Goal: Task Accomplishment & Management: Use online tool/utility

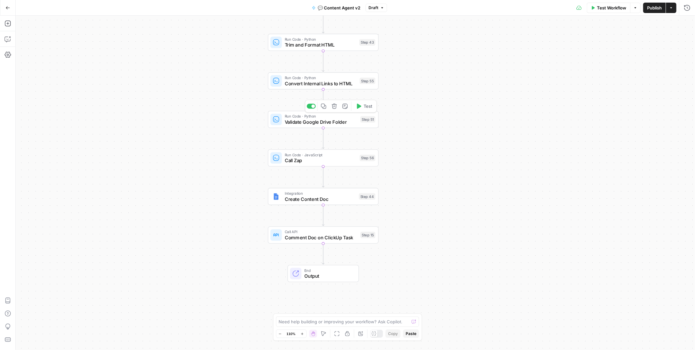
click at [355, 122] on span "Validate Google Drive Folder" at bounding box center [321, 121] width 73 height 7
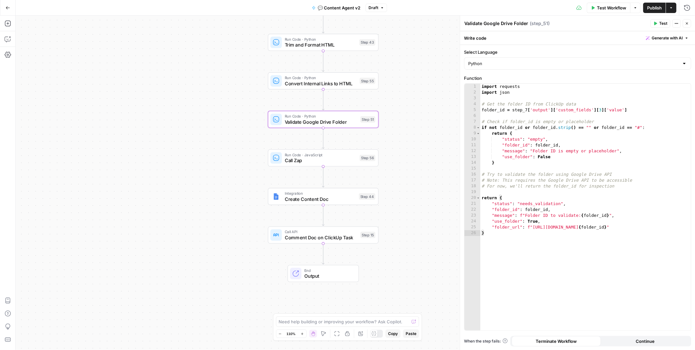
click at [347, 85] on span "Convert Internal Links to HTML" at bounding box center [321, 83] width 72 height 7
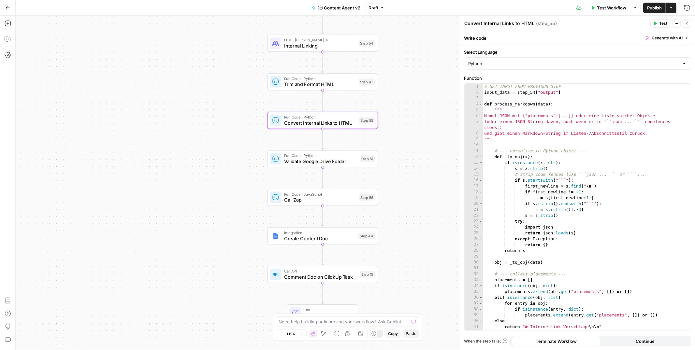
click at [332, 86] on span "Trim and Format HTML" at bounding box center [320, 84] width 72 height 7
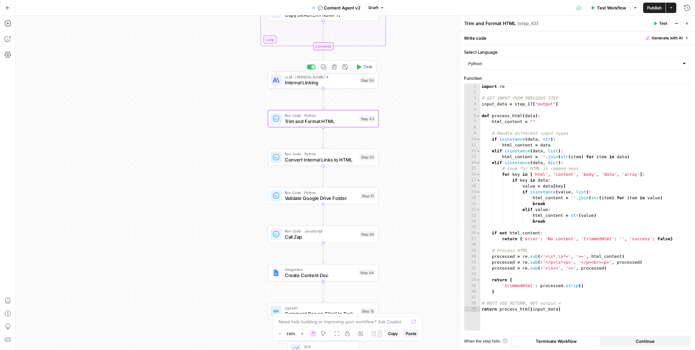
click at [324, 86] on div "LLM · [PERSON_NAME] 4 Internal Linking Step 54 Copy step Delete step Add Note T…" at bounding box center [323, 80] width 111 height 17
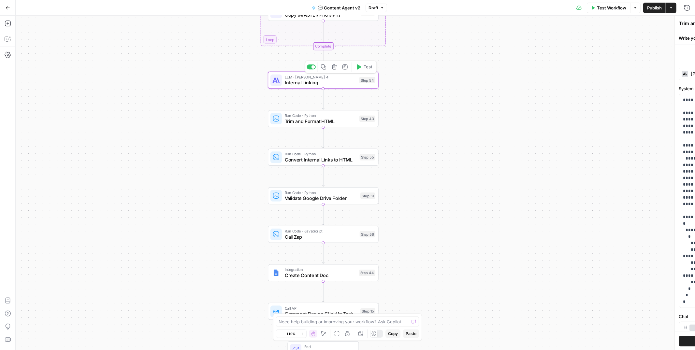
type textarea "Internal Linking"
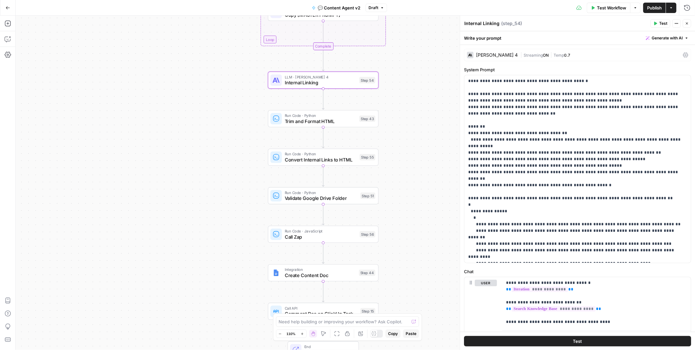
click at [9, 9] on icon "button" at bounding box center [8, 8] width 5 height 5
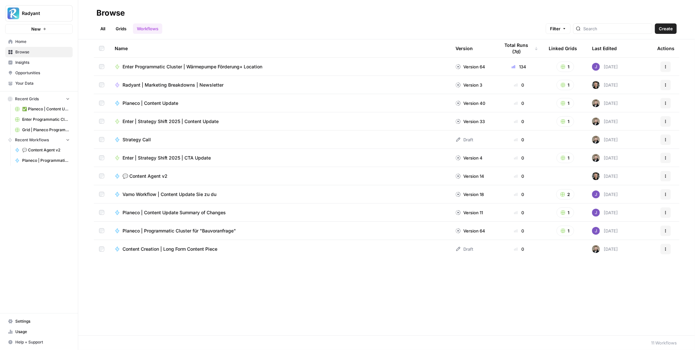
click at [675, 30] on button "Create" at bounding box center [666, 28] width 22 height 10
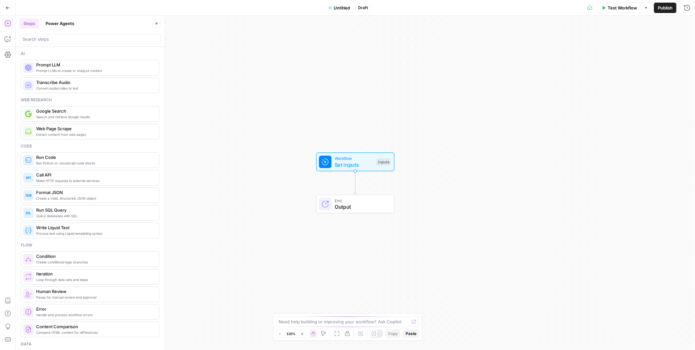
click at [342, 11] on button "Untitled" at bounding box center [339, 8] width 30 height 10
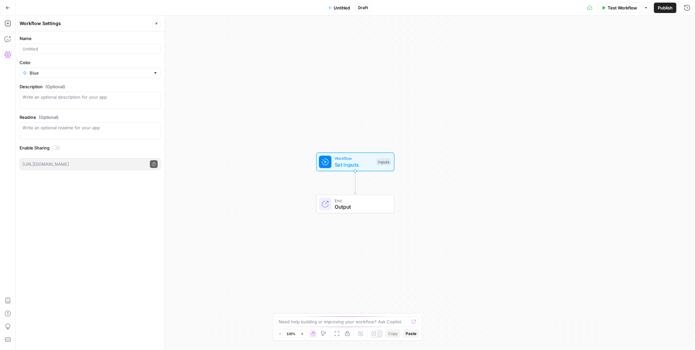
click at [341, 7] on span "Untitled" at bounding box center [342, 8] width 16 height 7
click at [91, 46] on input "Name" at bounding box center [89, 49] width 135 height 7
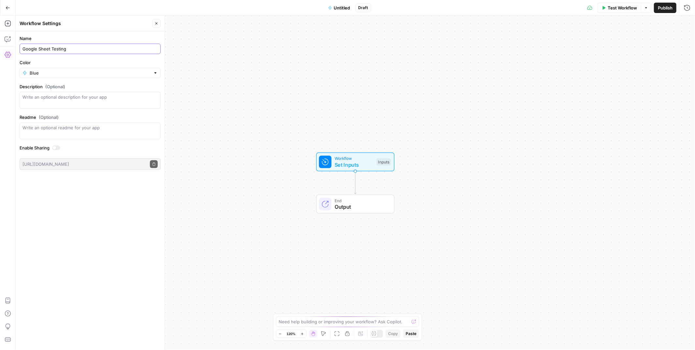
type input "Google Sheet Testing"
click at [283, 100] on div "Workflow Set Inputs Inputs End Output" at bounding box center [355, 183] width 679 height 335
click at [356, 177] on icon "Edge from start to end" at bounding box center [355, 182] width 2 height 22
click at [157, 23] on button "Close" at bounding box center [156, 23] width 8 height 8
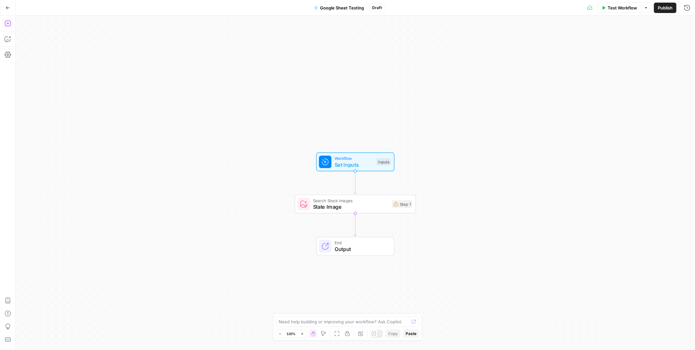
drag, startPoint x: 12, startPoint y: 25, endPoint x: 8, endPoint y: 26, distance: 4.0
click at [8, 26] on icon "button" at bounding box center [8, 23] width 7 height 7
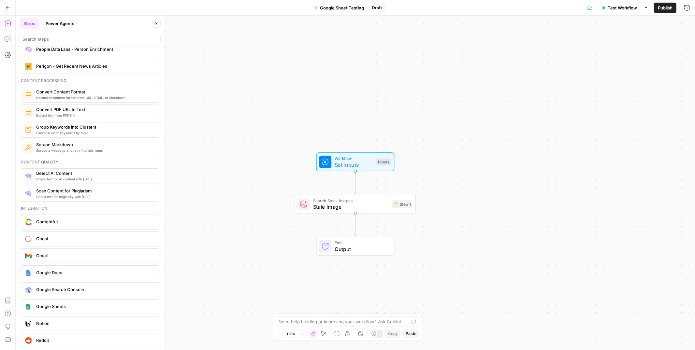
scroll to position [1138, 0]
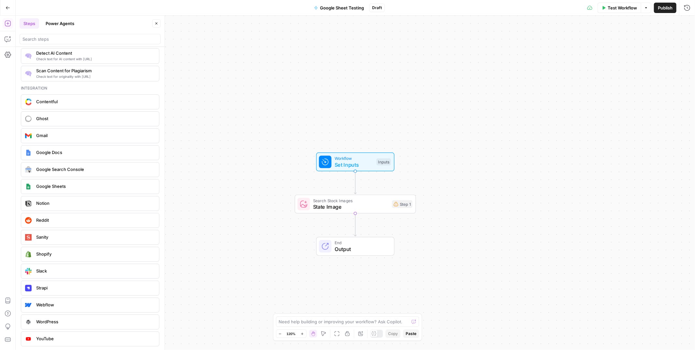
click at [59, 186] on span "Google Sheets" at bounding box center [95, 186] width 118 height 7
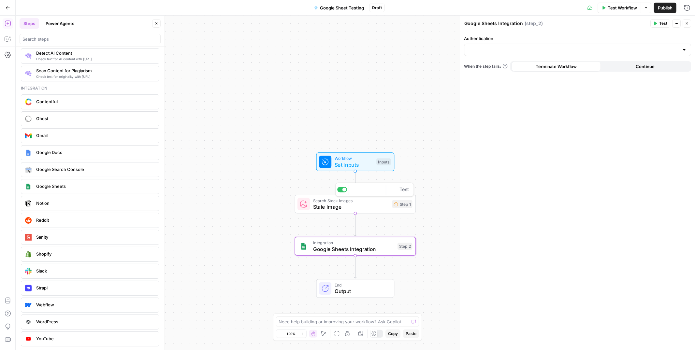
click at [392, 206] on div "Step 1" at bounding box center [402, 204] width 20 height 8
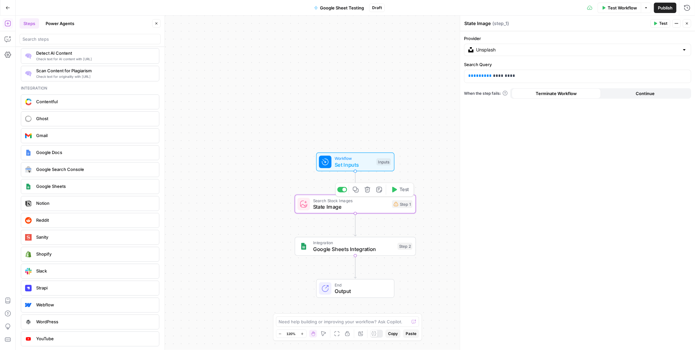
click at [365, 192] on icon "button" at bounding box center [367, 190] width 6 height 6
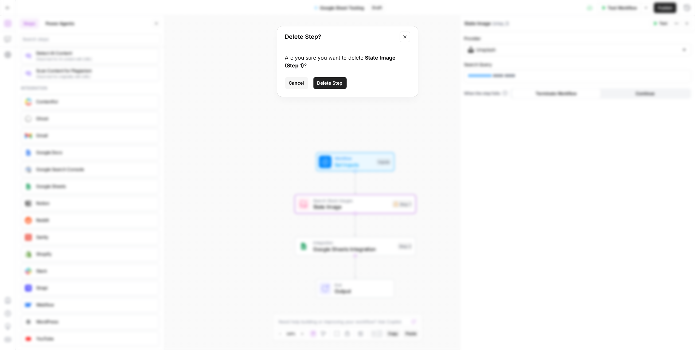
click at [332, 80] on span "Delete Step" at bounding box center [329, 83] width 25 height 7
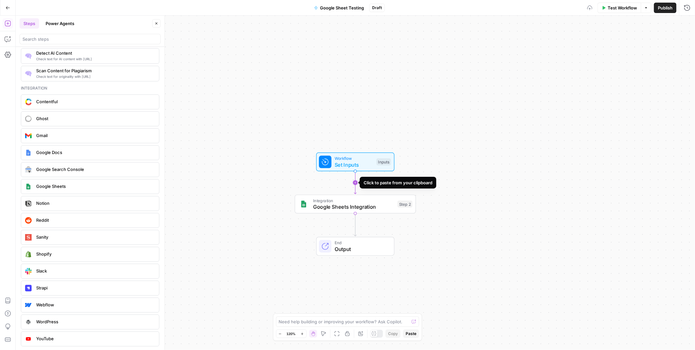
click at [329, 191] on div "Workflow Set Inputs Inputs Integration Google Sheets Integration Step 2 End Out…" at bounding box center [355, 183] width 679 height 335
click at [331, 203] on span "Google Sheets Integration" at bounding box center [353, 207] width 81 height 8
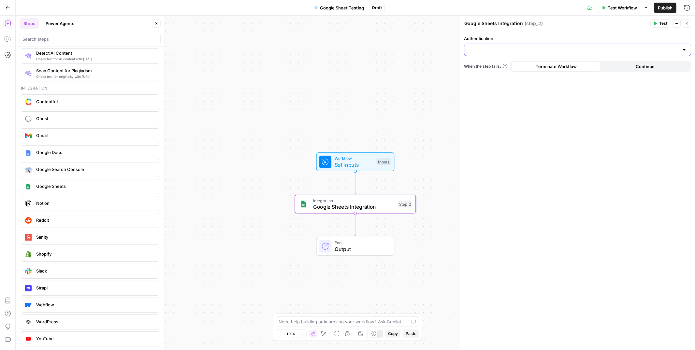
click at [492, 53] on input "Authentication" at bounding box center [573, 50] width 211 height 7
click at [498, 65] on span "Google Sheets [EMAIL_ADDRESS][DOMAIN_NAME]" at bounding box center [575, 66] width 213 height 7
type input "Google Sheets [EMAIL_ADDRESS][DOMAIN_NAME]"
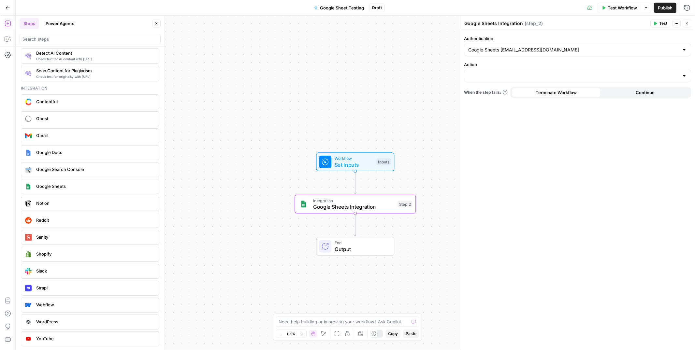
click at [528, 145] on div "Authentication Google Sheets [EMAIL_ADDRESS][DOMAIN_NAME] Action When the step …" at bounding box center [577, 190] width 235 height 319
click at [495, 78] on input "Action" at bounding box center [573, 76] width 211 height 7
click at [497, 93] on span "Create Spreadsheet" at bounding box center [575, 92] width 213 height 7
type input "Create Spreadsheet"
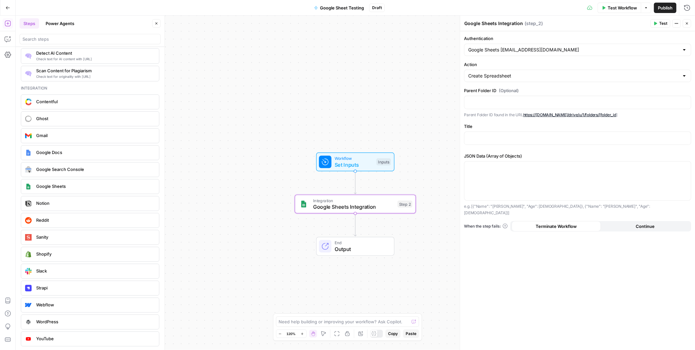
click at [81, 149] on span "Google Docs" at bounding box center [95, 152] width 118 height 7
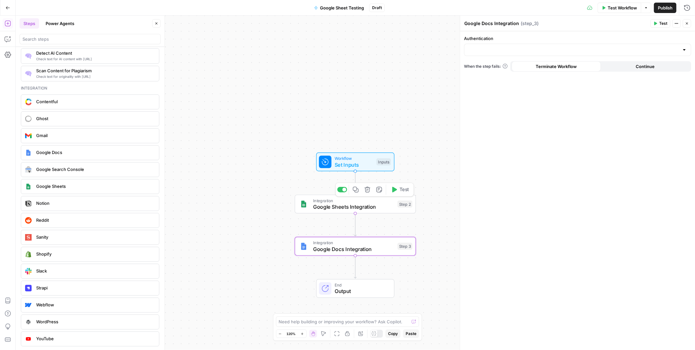
click at [367, 190] on icon "button" at bounding box center [367, 190] width 6 height 6
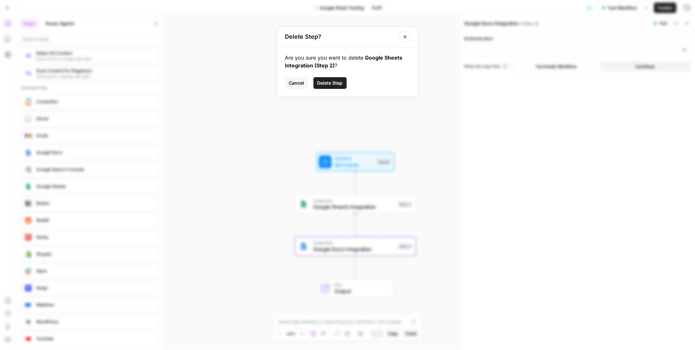
click at [330, 73] on div "Are you sure you want to delete Google Sheets Integration (Step 2) ? Cancel Del…" at bounding box center [347, 72] width 141 height 50
click at [330, 84] on span "Delete Step" at bounding box center [329, 83] width 25 height 7
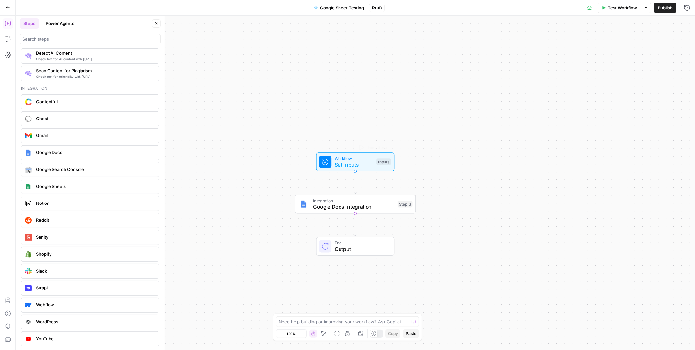
click at [370, 207] on span "Google Docs Integration" at bounding box center [353, 207] width 81 height 8
click at [507, 42] on div "Authentication" at bounding box center [577, 45] width 227 height 21
click at [496, 51] on input "Authentication" at bounding box center [573, 50] width 211 height 7
click at [488, 68] on span "Google Docs [EMAIL_ADDRESS][DOMAIN_NAME]" at bounding box center [575, 66] width 213 height 7
type input "Google Docs [EMAIL_ADDRESS][DOMAIN_NAME]"
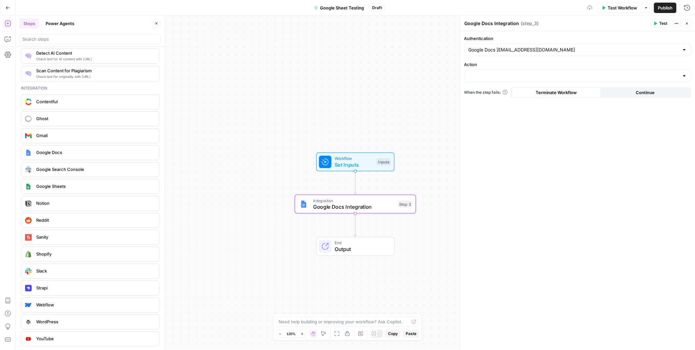
click at [498, 80] on div at bounding box center [577, 76] width 227 height 12
click at [493, 92] on span "Create Document" at bounding box center [575, 92] width 213 height 7
type input "Create Document"
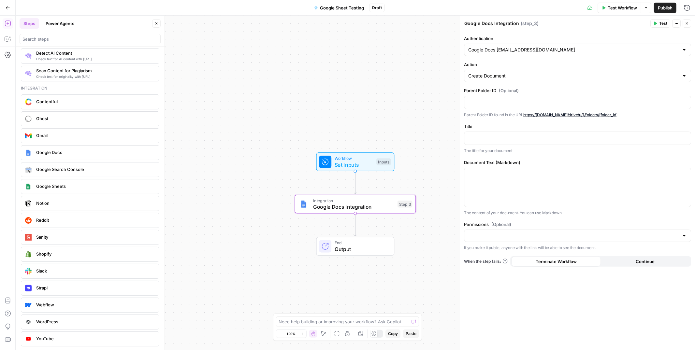
click at [590, 113] on link "https://[DOMAIN_NAME]/drive/u/1/folders/[folder_id" at bounding box center [569, 114] width 93 height 5
click at [528, 101] on p at bounding box center [577, 102] width 219 height 7
click at [501, 109] on div "Parent Folder ID (Optional) Parent Folder ID found in the URL https://[DOMAIN_N…" at bounding box center [577, 102] width 227 height 31
click at [495, 100] on p at bounding box center [577, 102] width 219 height 7
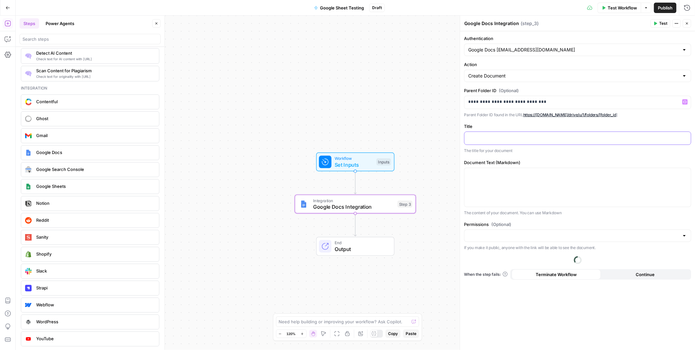
click at [492, 138] on p at bounding box center [577, 138] width 219 height 7
click at [511, 189] on div at bounding box center [577, 187] width 226 height 39
click at [569, 307] on div "**********" at bounding box center [577, 190] width 235 height 319
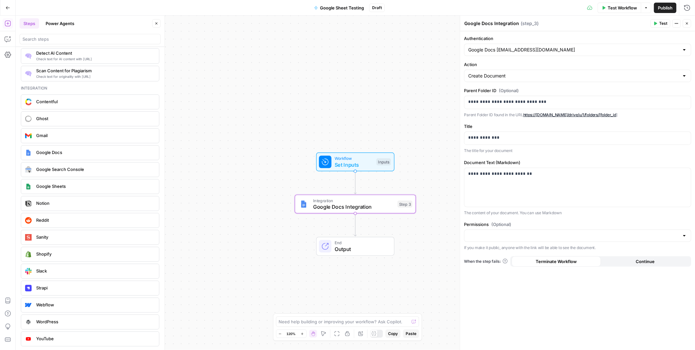
click at [661, 22] on span "Test" at bounding box center [663, 24] width 8 height 6
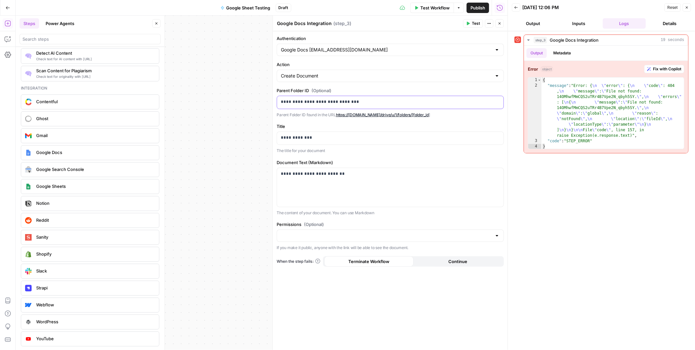
click at [287, 101] on p "**********" at bounding box center [390, 102] width 219 height 7
click at [284, 102] on p "**********" at bounding box center [390, 102] width 219 height 7
click at [383, 102] on p "**********" at bounding box center [390, 102] width 219 height 7
click at [464, 116] on p "Parent Folder ID found in the URL https://[DOMAIN_NAME]/drive/u/1/folders/[fold…" at bounding box center [390, 115] width 227 height 7
click at [473, 24] on span "Test" at bounding box center [476, 24] width 8 height 6
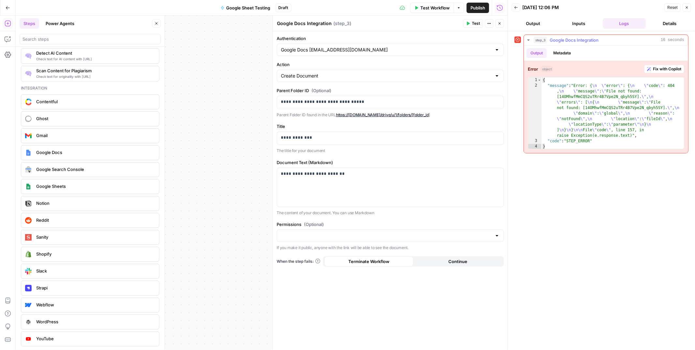
click at [557, 48] on button "Metadata" at bounding box center [561, 53] width 25 height 10
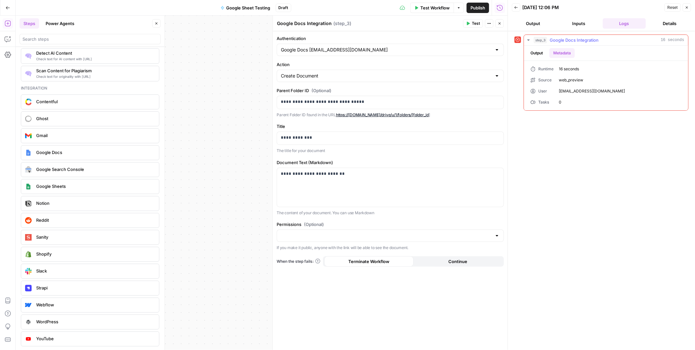
click at [539, 52] on button "Output" at bounding box center [536, 53] width 20 height 10
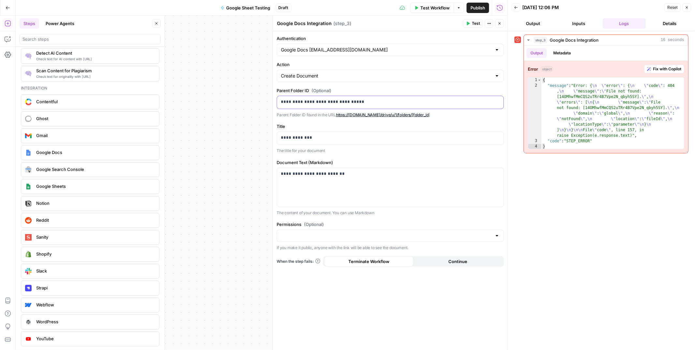
click at [376, 106] on div "**********" at bounding box center [390, 102] width 226 height 13
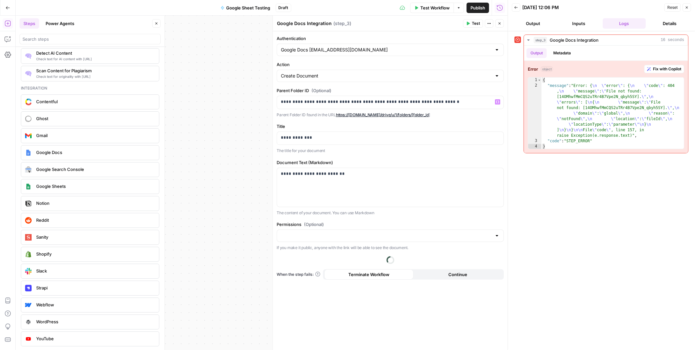
click at [478, 116] on p "Parent Folder ID found in the URL https://[DOMAIN_NAME]/drive/u/1/folders/[fold…" at bounding box center [390, 115] width 227 height 7
click at [474, 24] on span "Test" at bounding box center [476, 24] width 8 height 6
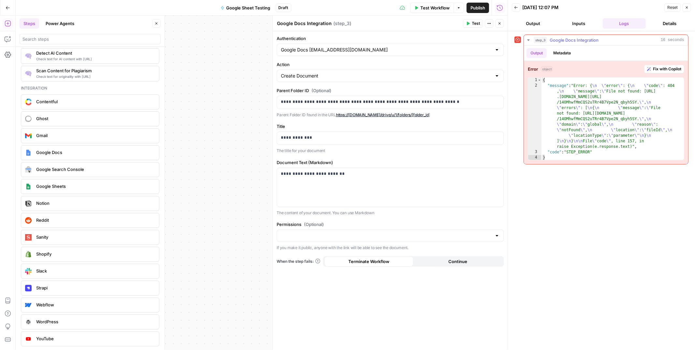
click at [625, 92] on div "{ "message" : "Error: { \n \" error \" : { \n \" code \" : 404 , \n \" message …" at bounding box center [612, 125] width 142 height 94
type textarea "**********"
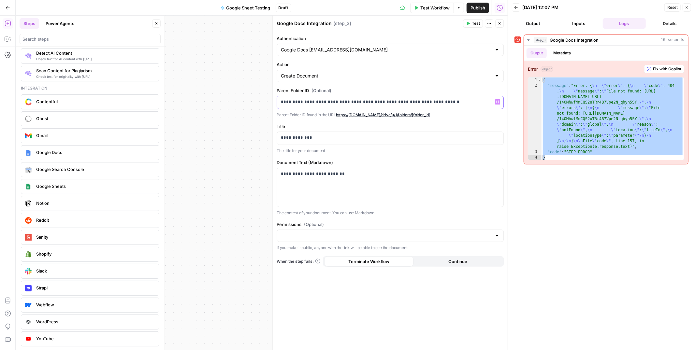
drag, startPoint x: 367, startPoint y: 101, endPoint x: 265, endPoint y: 98, distance: 101.7
click at [265, 98] on body "Radyant New Home Browse Insights Opportunities Your Data Recent Grids ✅ Planeco…" at bounding box center [347, 175] width 695 height 350
click at [388, 102] on p "**********" at bounding box center [390, 102] width 219 height 7
click at [367, 101] on p "**********" at bounding box center [390, 102] width 219 height 7
click at [367, 104] on p "**********" at bounding box center [390, 102] width 219 height 7
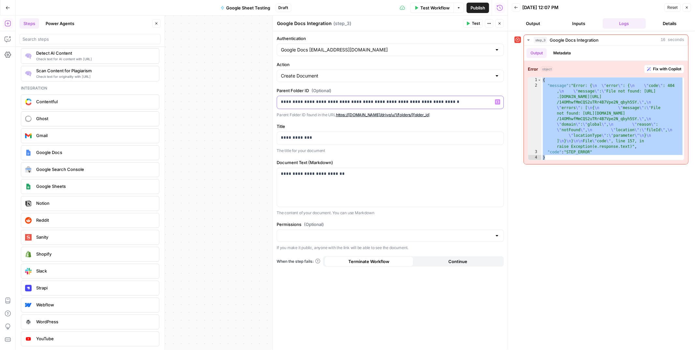
drag, startPoint x: 367, startPoint y: 102, endPoint x: 277, endPoint y: 102, distance: 90.5
click at [277, 102] on div "**********" at bounding box center [390, 102] width 226 height 13
click at [480, 118] on div "**********" at bounding box center [390, 190] width 235 height 319
click at [393, 234] on input "Permissions (Optional)" at bounding box center [386, 236] width 211 height 7
click at [292, 261] on span "Public" at bounding box center [388, 261] width 213 height 7
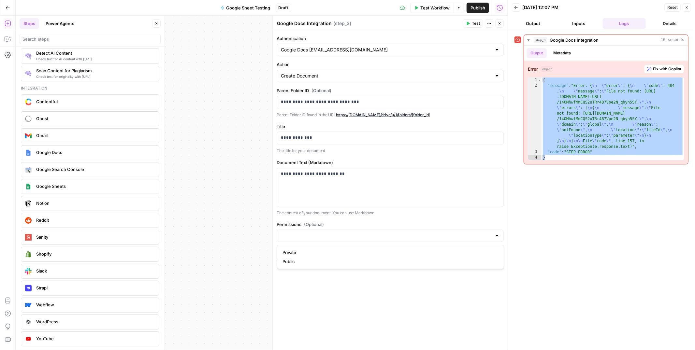
type input "Public"
click at [374, 305] on div "**********" at bounding box center [390, 190] width 235 height 319
click at [488, 26] on button "Actions" at bounding box center [489, 23] width 8 height 8
click at [469, 24] on icon "button" at bounding box center [468, 23] width 4 height 4
